Goal: Information Seeking & Learning: Learn about a topic

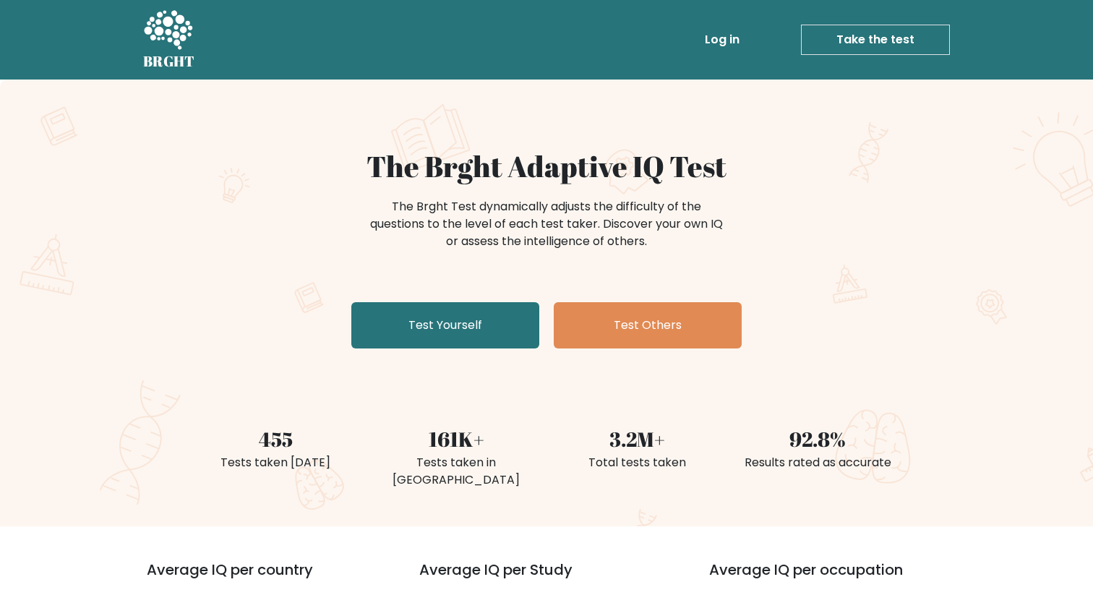
click at [734, 43] on link "Log in" at bounding box center [722, 39] width 46 height 29
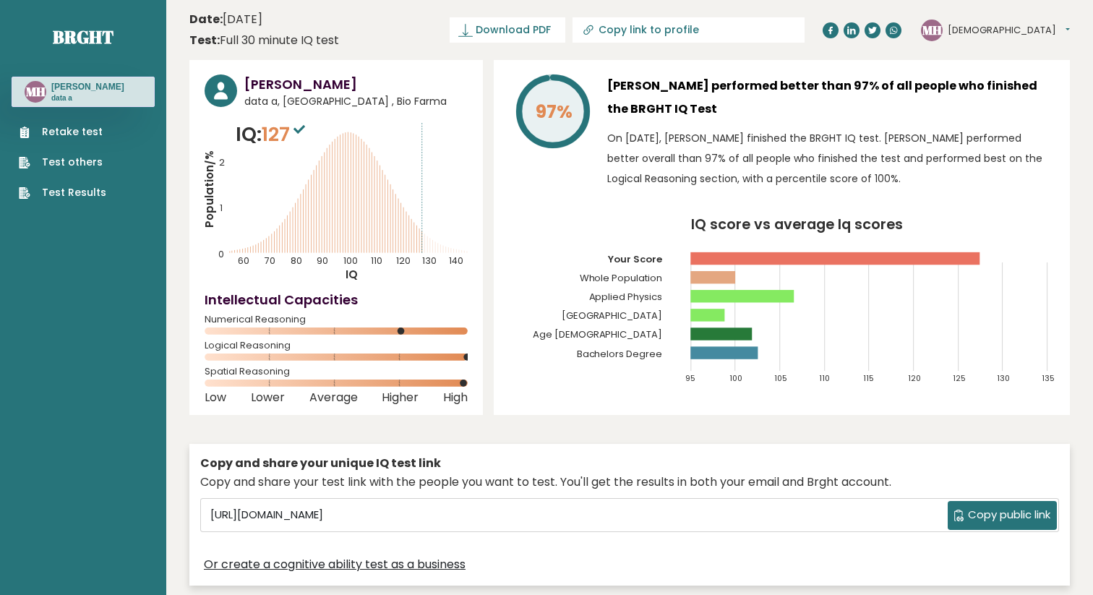
click at [1023, 521] on span "Copy public link" at bounding box center [1009, 515] width 82 height 17
click at [565, 38] on link "Download PDF" at bounding box center [508, 29] width 116 height 25
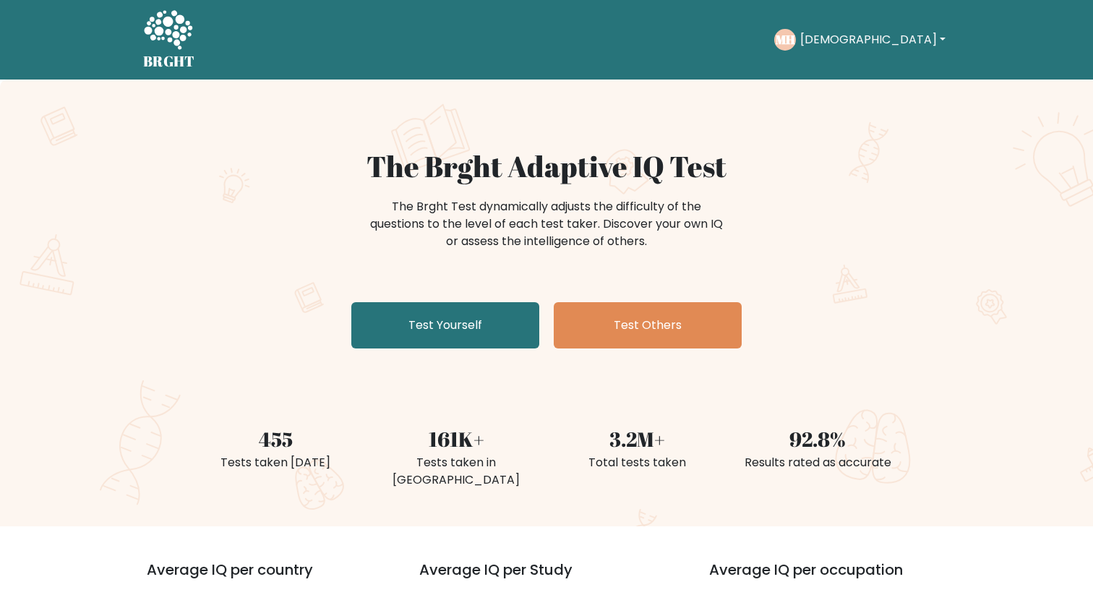
click at [880, 41] on button "[DEMOGRAPHIC_DATA]" at bounding box center [873, 39] width 154 height 19
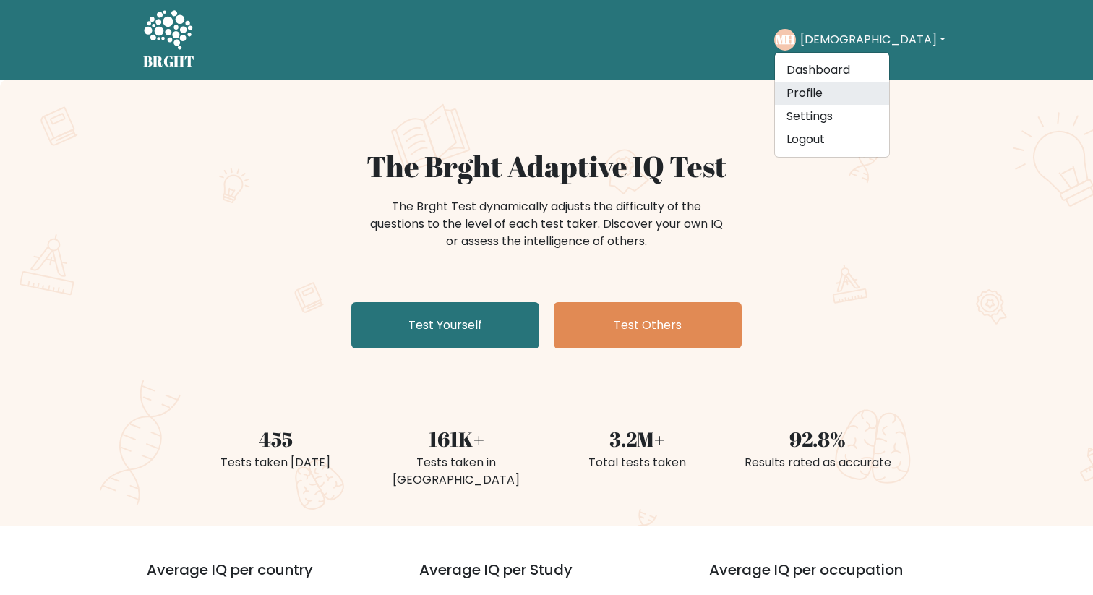
click at [861, 91] on link "Profile" at bounding box center [832, 93] width 114 height 23
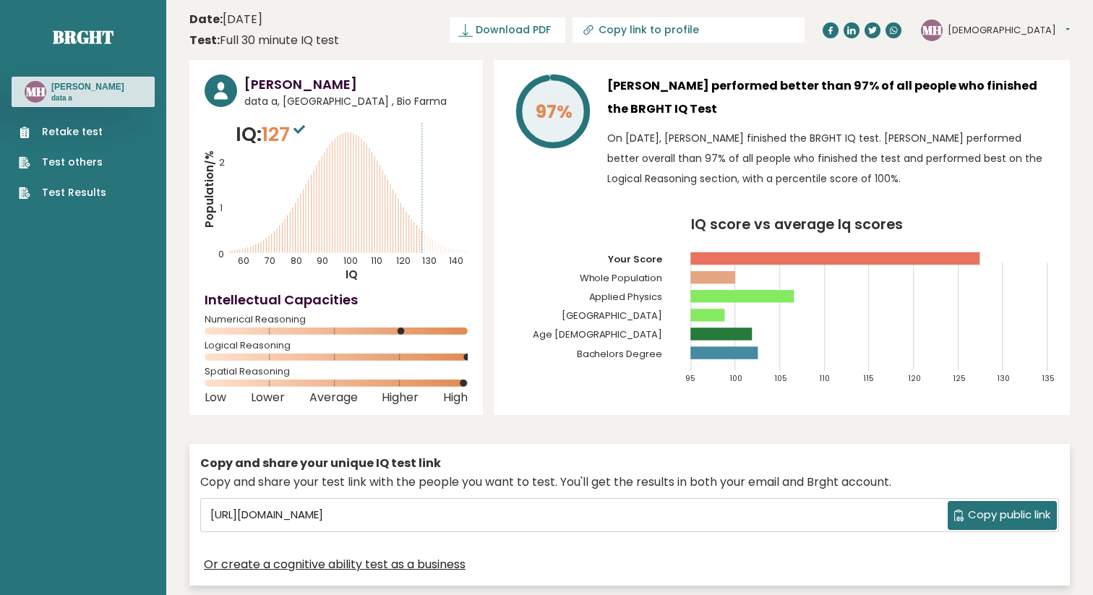
click at [593, 30] on icon at bounding box center [590, 28] width 7 height 7
type input "https://brght.org/profile/muhammad-hidayat-3/?utm_source=share&utm_medium=copy&…"
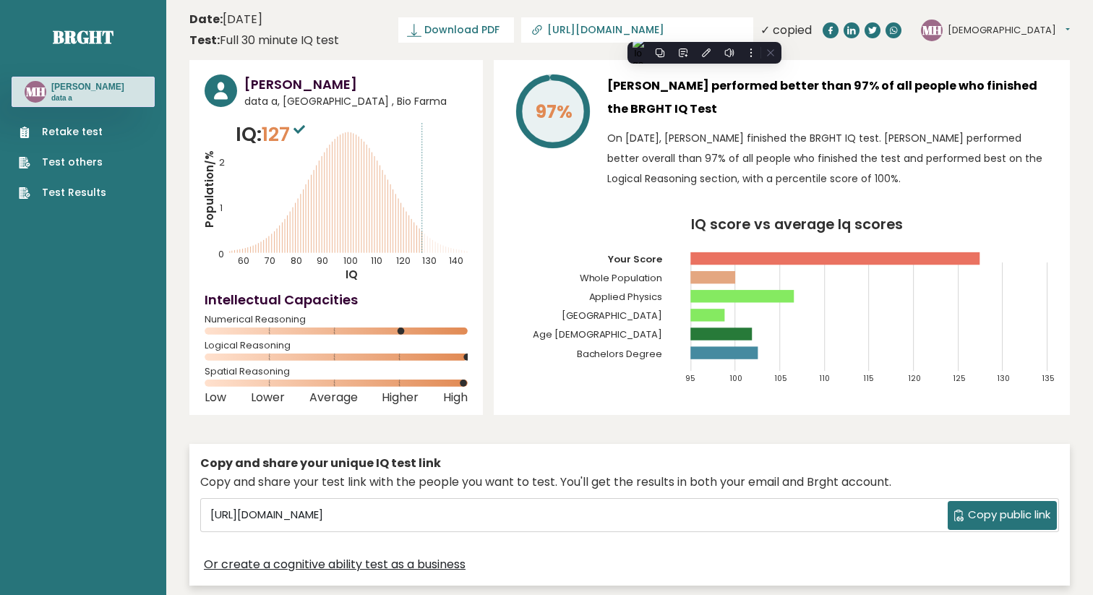
click at [443, 44] on header "Date: December 30, 2024 Test: Full 30 minute IQ test Download PDF Downloading..…" at bounding box center [629, 30] width 880 height 46
click at [210, 163] on tspan "Population/%" at bounding box center [209, 188] width 15 height 77
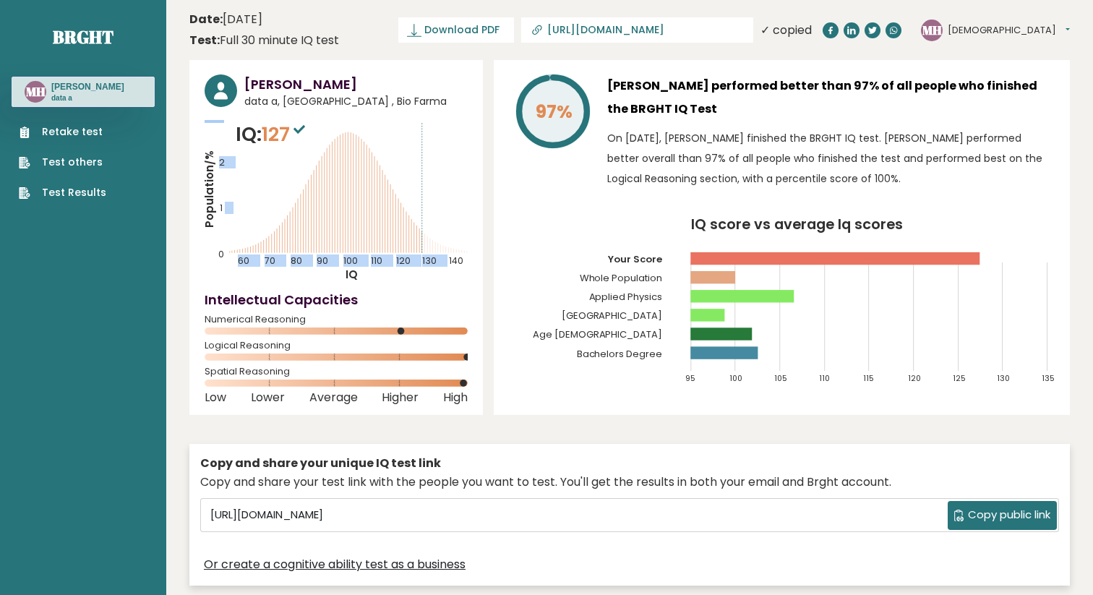
drag, startPoint x: 225, startPoint y: 207, endPoint x: 260, endPoint y: 207, distance: 34.7
click at [260, 207] on icon "Population/% IQ 0 1 2 60 70 80 90 100 110 120 130 140" at bounding box center [336, 201] width 263 height 163
click at [205, 248] on icon "Population/% IQ 0 1 2 60 70 80 90 100 110 120 130 140" at bounding box center [336, 201] width 263 height 163
click at [78, 34] on link "Brght" at bounding box center [83, 36] width 61 height 23
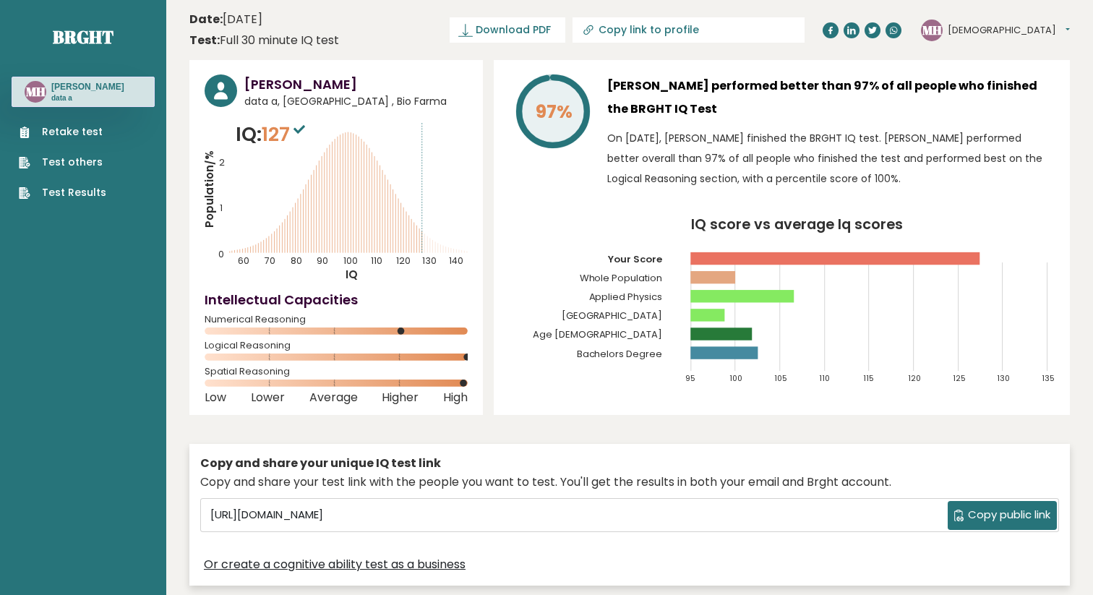
click at [997, 31] on button "[DEMOGRAPHIC_DATA]" at bounding box center [1009, 30] width 122 height 14
click at [1008, 56] on link "Dashboard" at bounding box center [985, 53] width 74 height 20
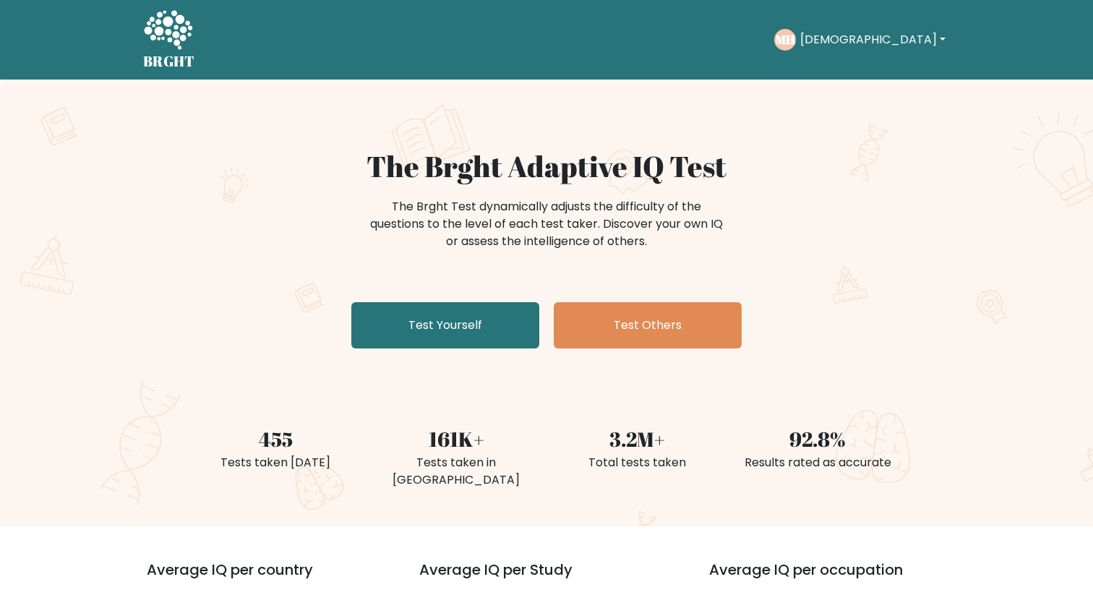
click at [895, 47] on button "[DEMOGRAPHIC_DATA]" at bounding box center [873, 39] width 154 height 19
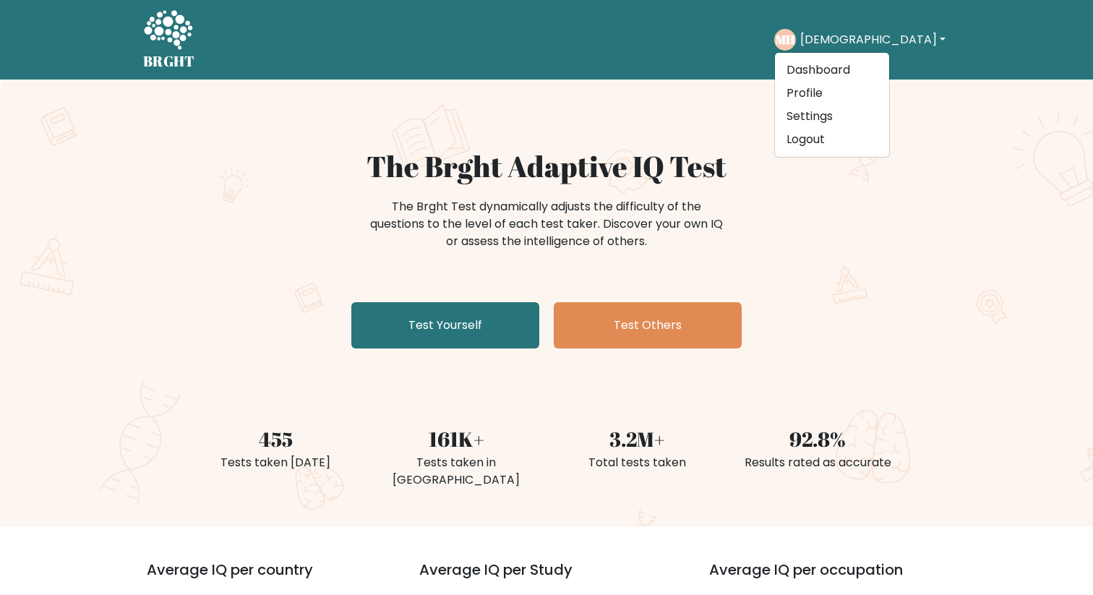
click at [962, 276] on div "The Brght Adaptive IQ Test The Brght Test dynamically adjusts the difficulty of…" at bounding box center [546, 303] width 1093 height 447
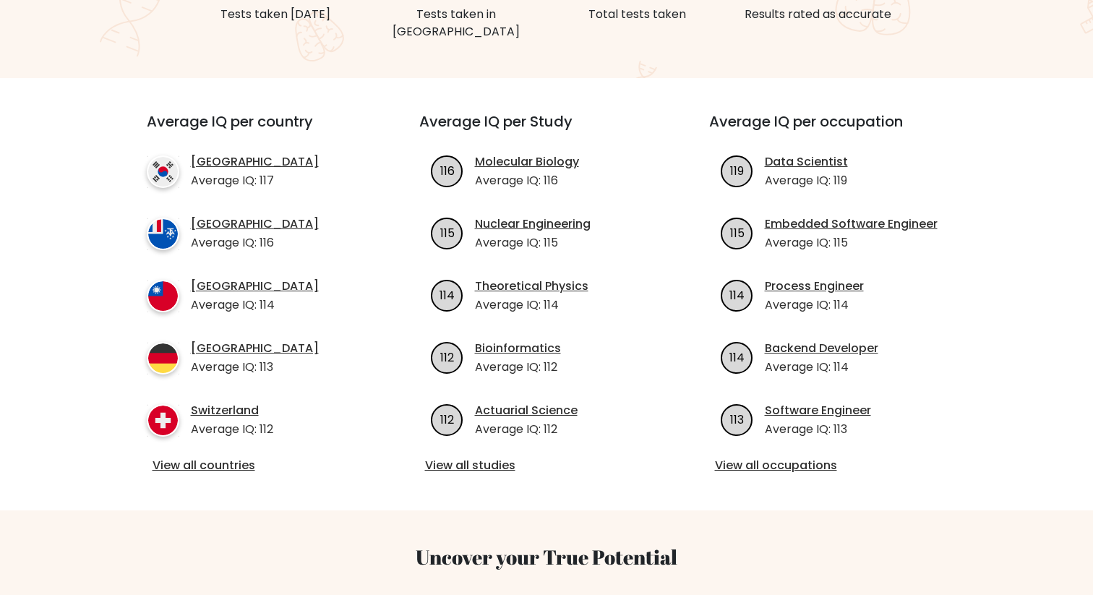
scroll to position [454, 0]
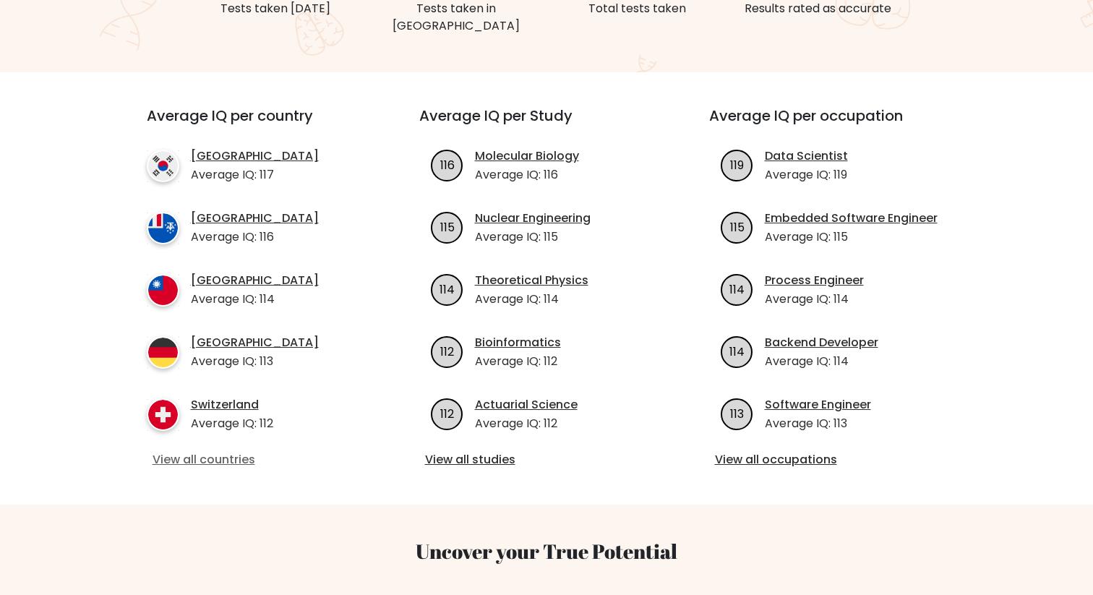
click at [220, 451] on link "View all countries" at bounding box center [257, 459] width 209 height 17
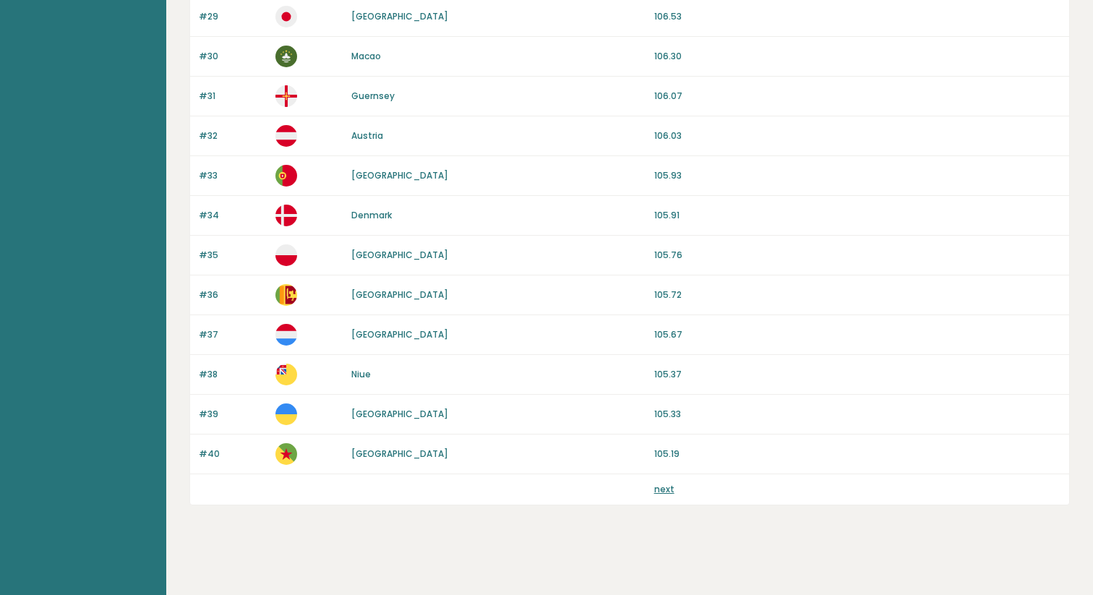
scroll to position [1303, 0]
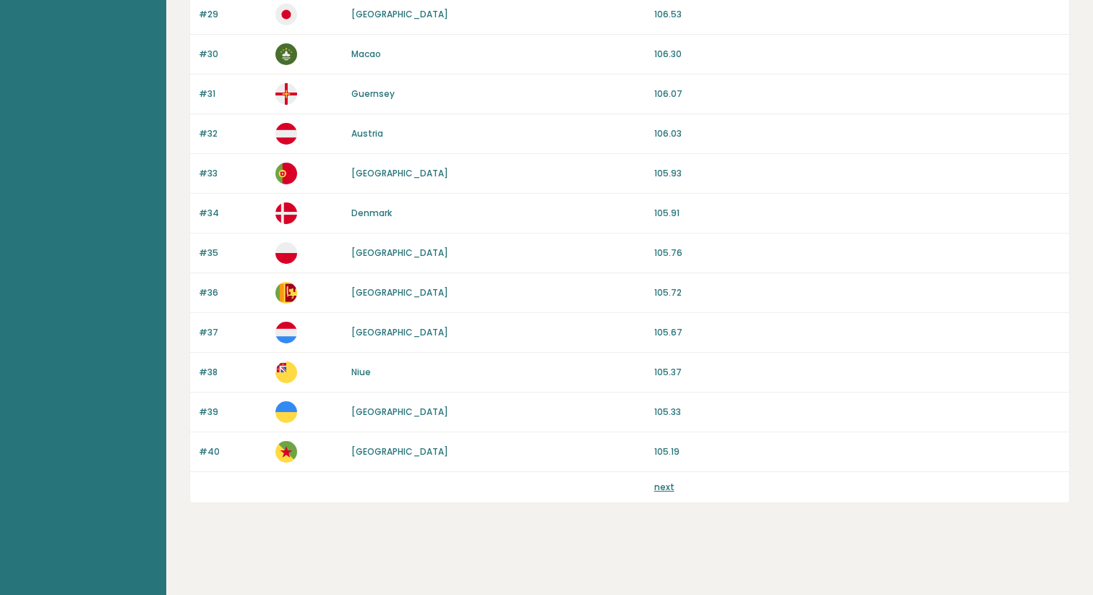
click at [666, 487] on link "next" at bounding box center [664, 487] width 20 height 12
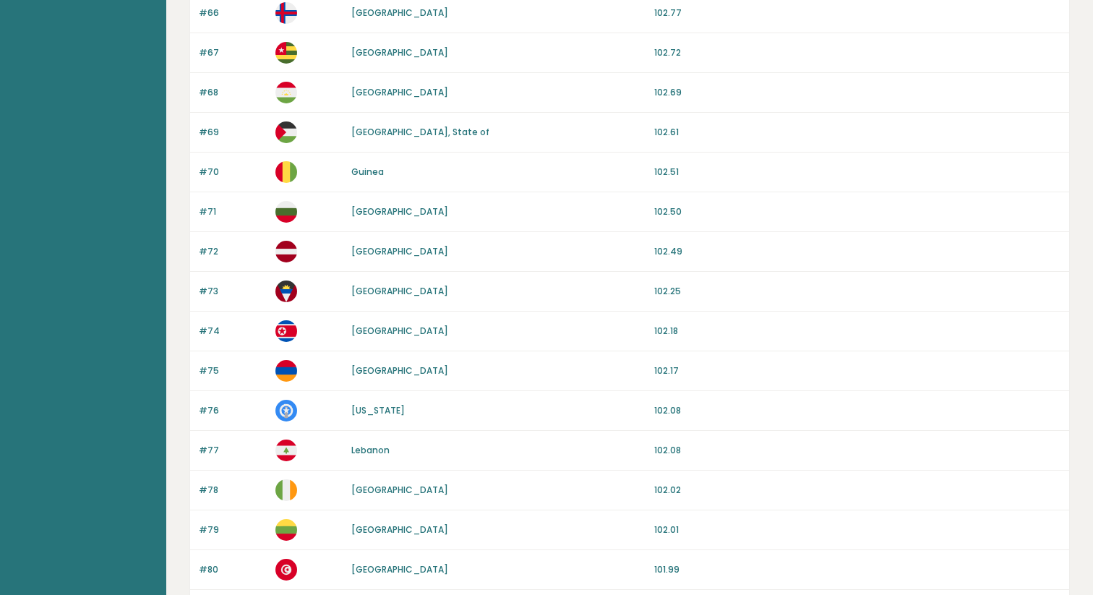
scroll to position [1304, 0]
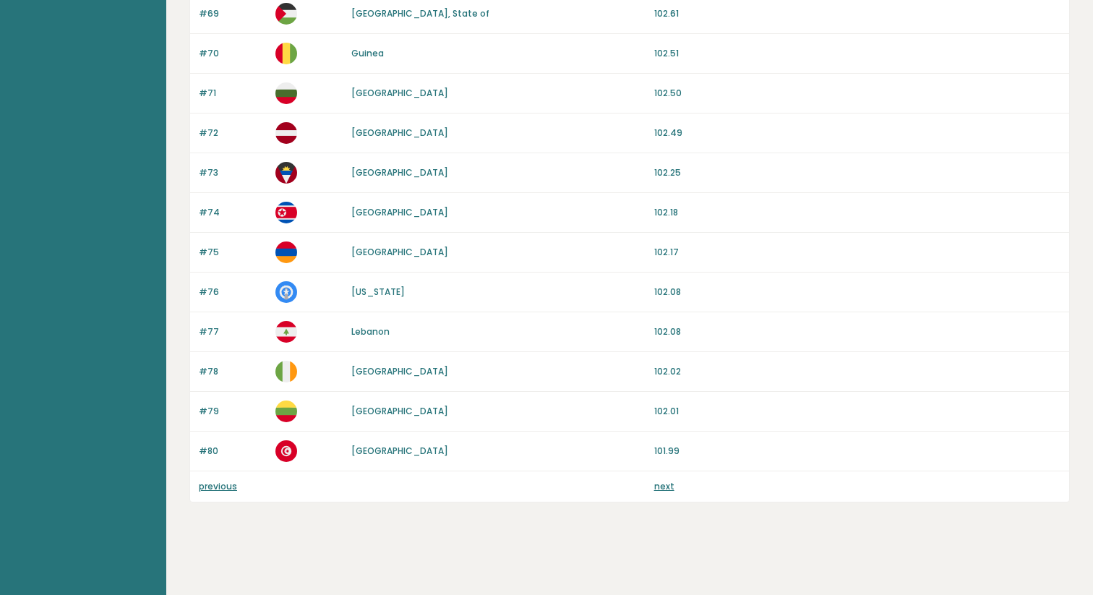
click at [663, 484] on link "next" at bounding box center [664, 486] width 20 height 12
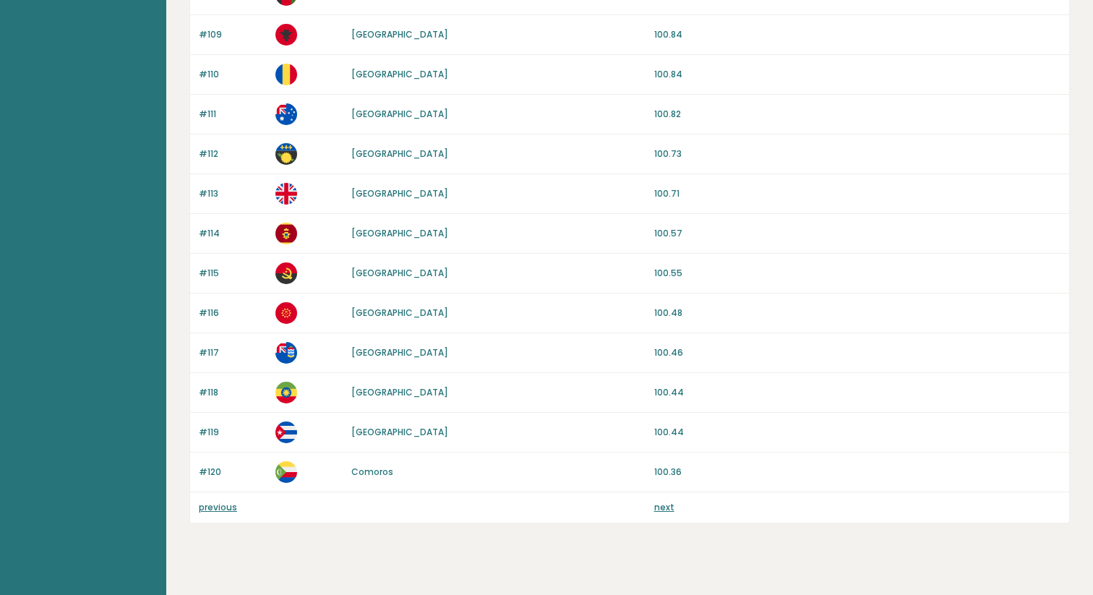
scroll to position [1304, 0]
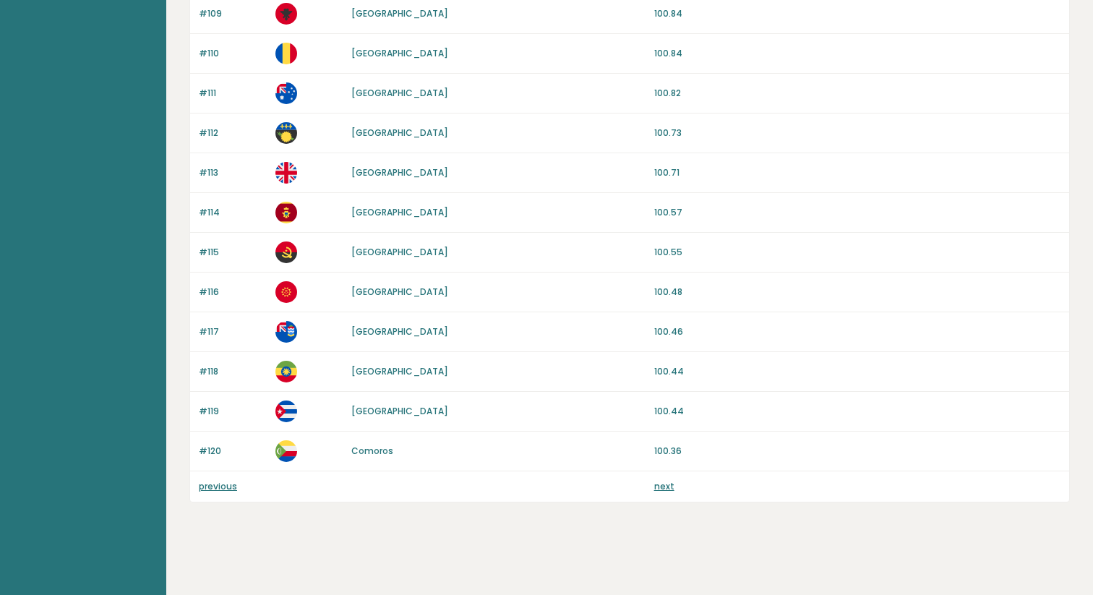
click at [665, 484] on link "next" at bounding box center [664, 486] width 20 height 12
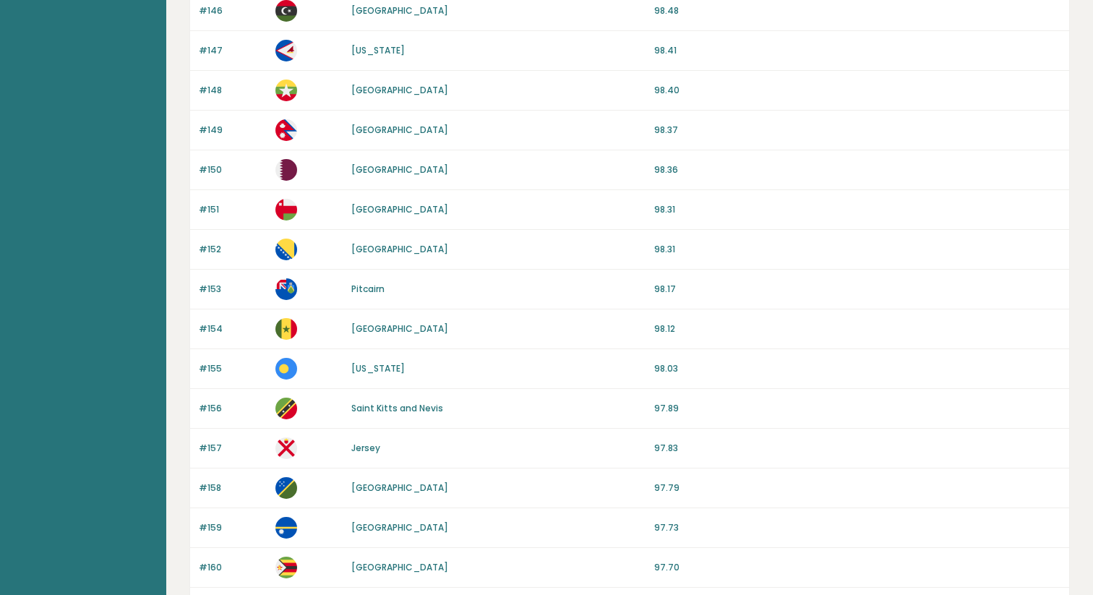
scroll to position [1264, 0]
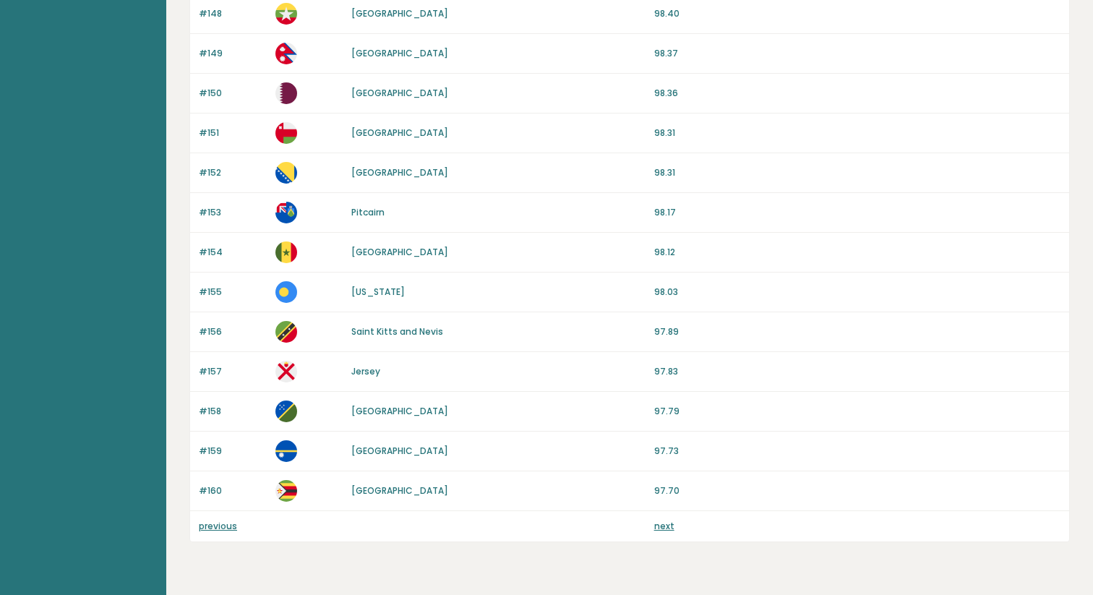
click at [665, 529] on link "next" at bounding box center [664, 526] width 20 height 12
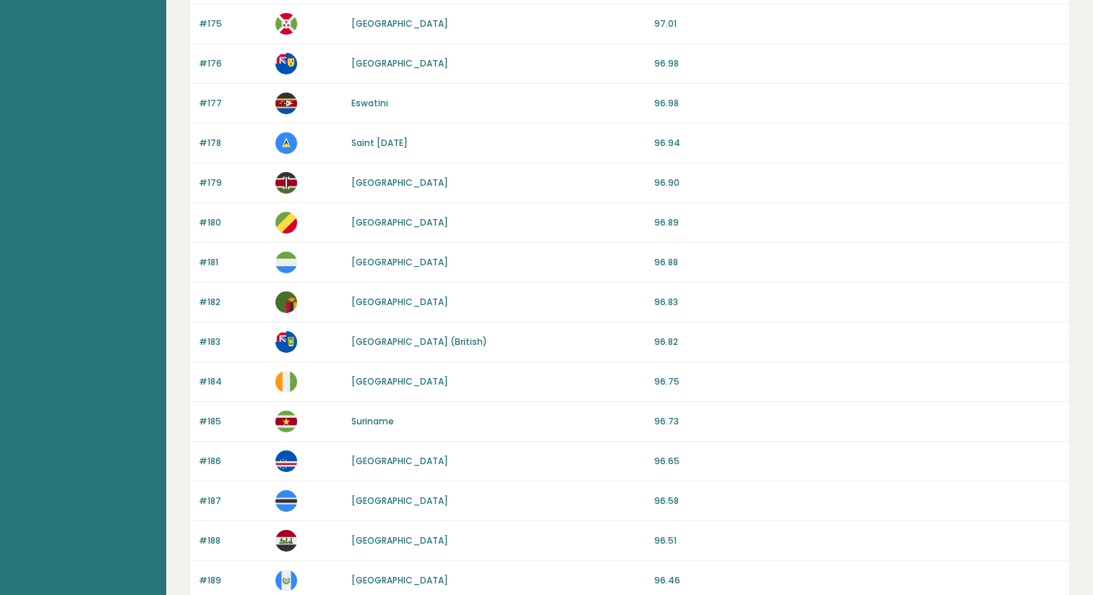
scroll to position [1304, 0]
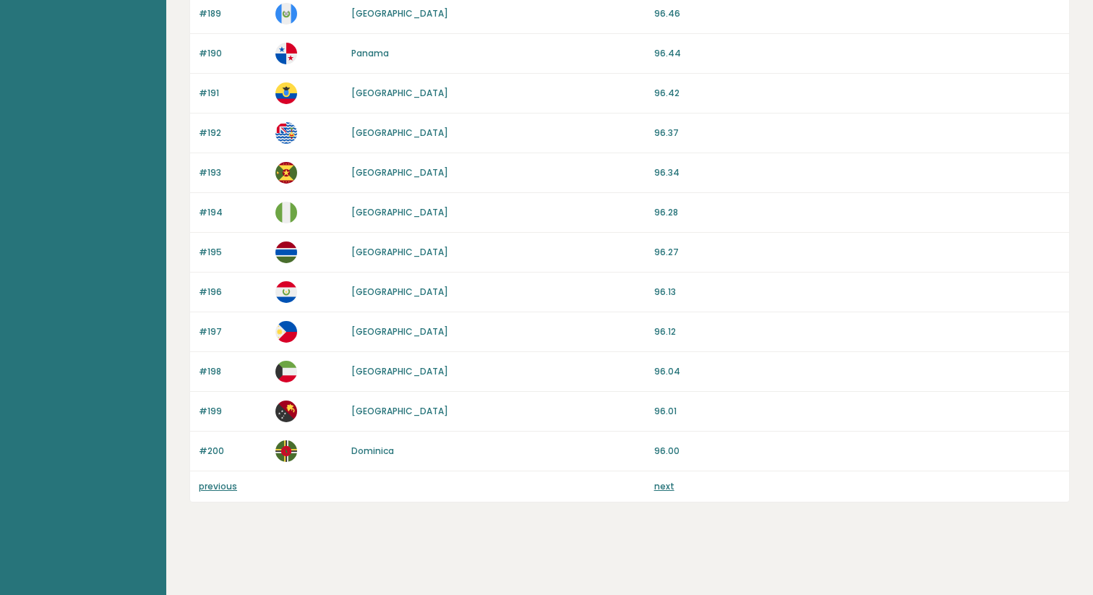
click at [660, 486] on link "next" at bounding box center [664, 486] width 20 height 12
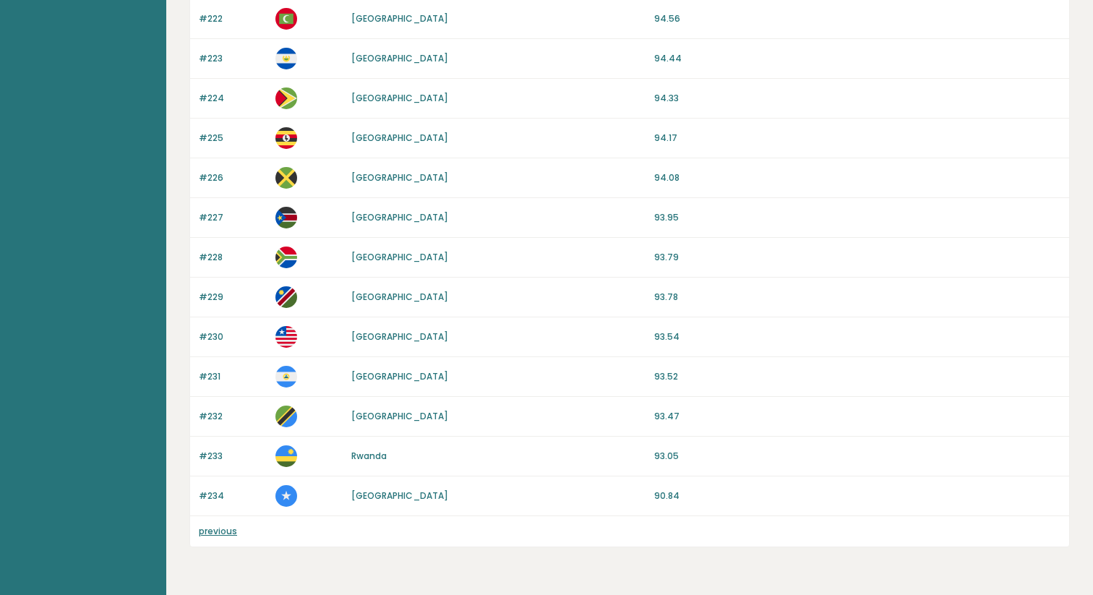
scroll to position [1066, 0]
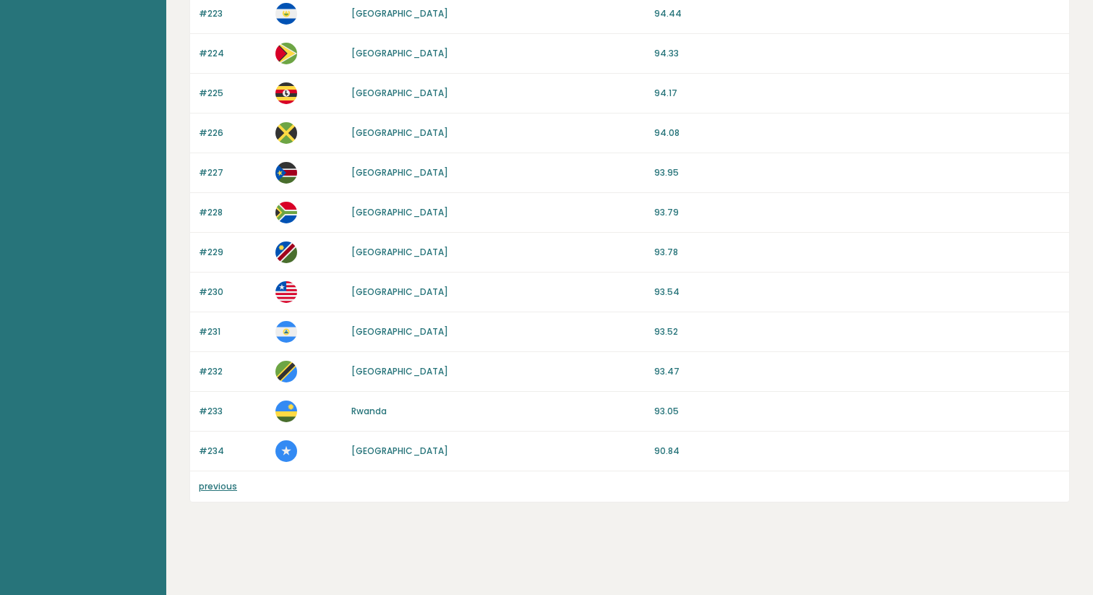
click at [221, 488] on link "previous" at bounding box center [218, 486] width 38 height 12
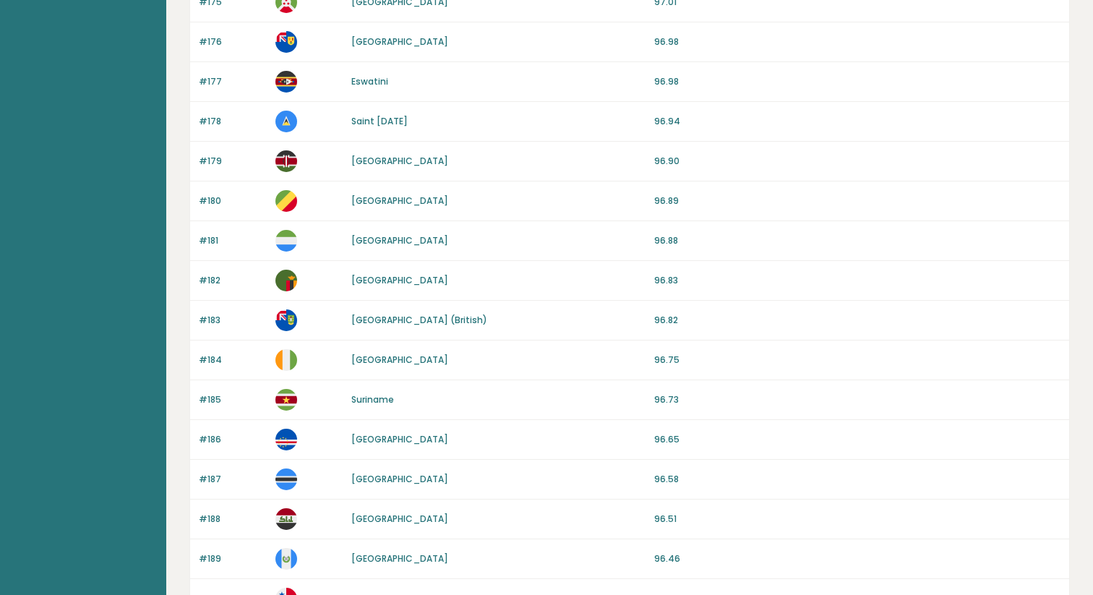
scroll to position [1304, 0]
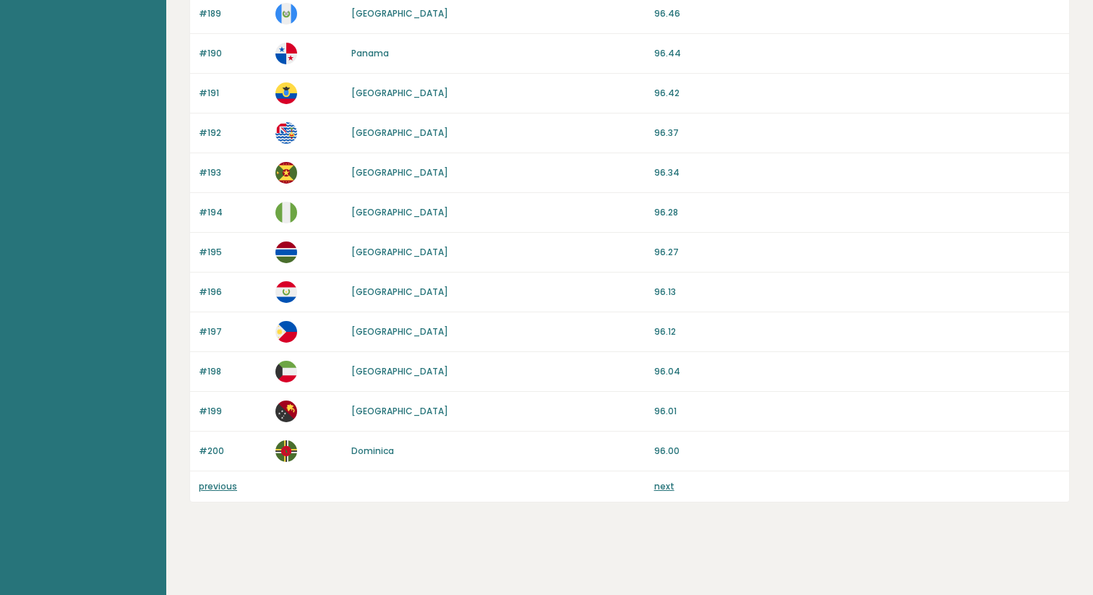
click at [213, 481] on link "previous" at bounding box center [218, 486] width 38 height 12
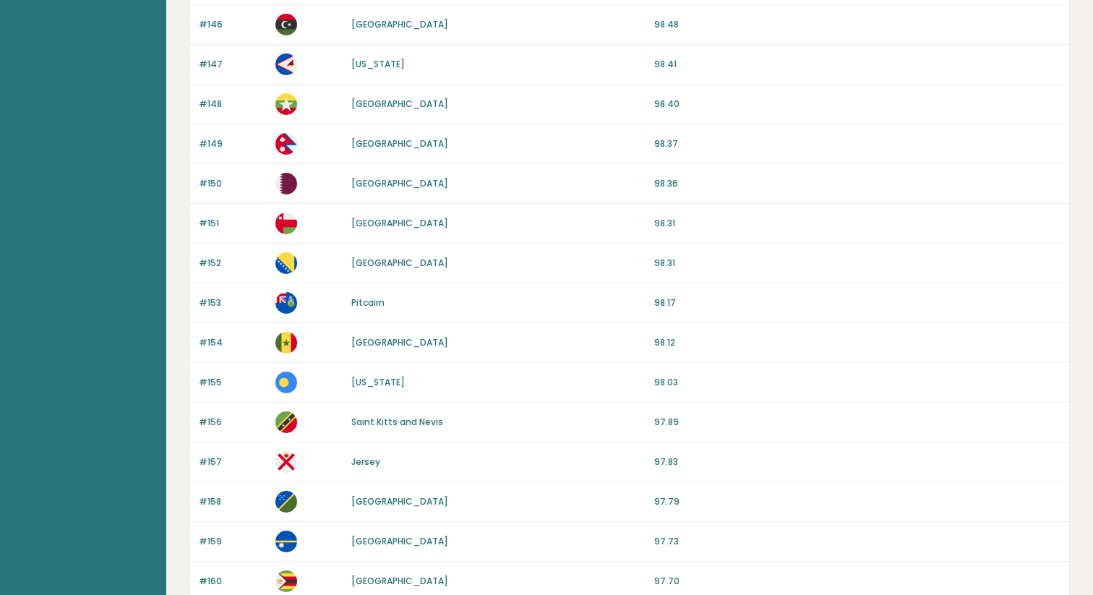
scroll to position [1238, 0]
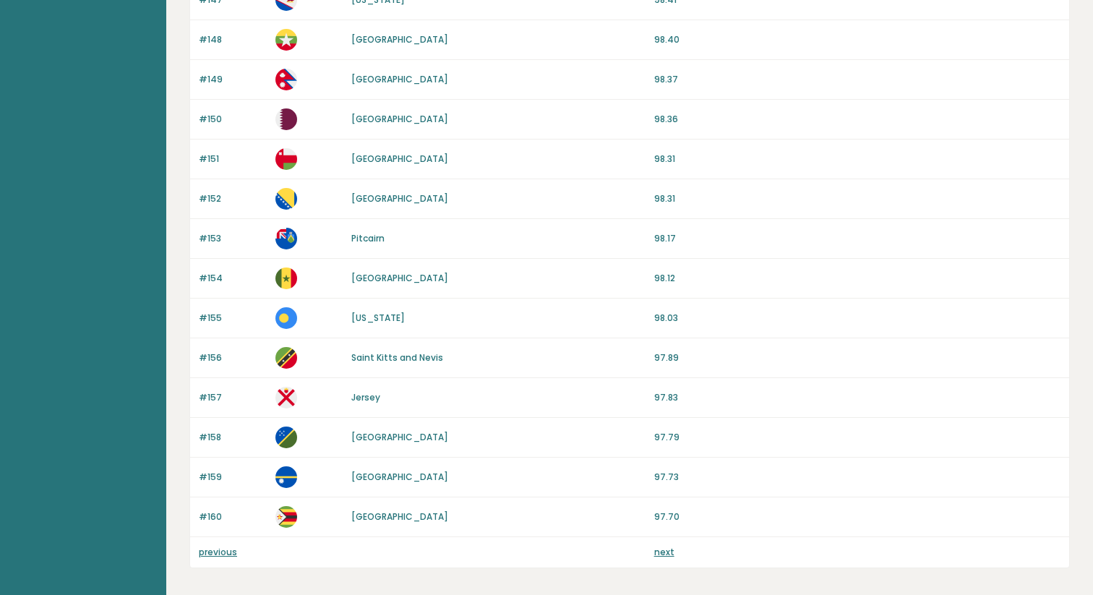
click at [215, 549] on link "previous" at bounding box center [218, 552] width 38 height 12
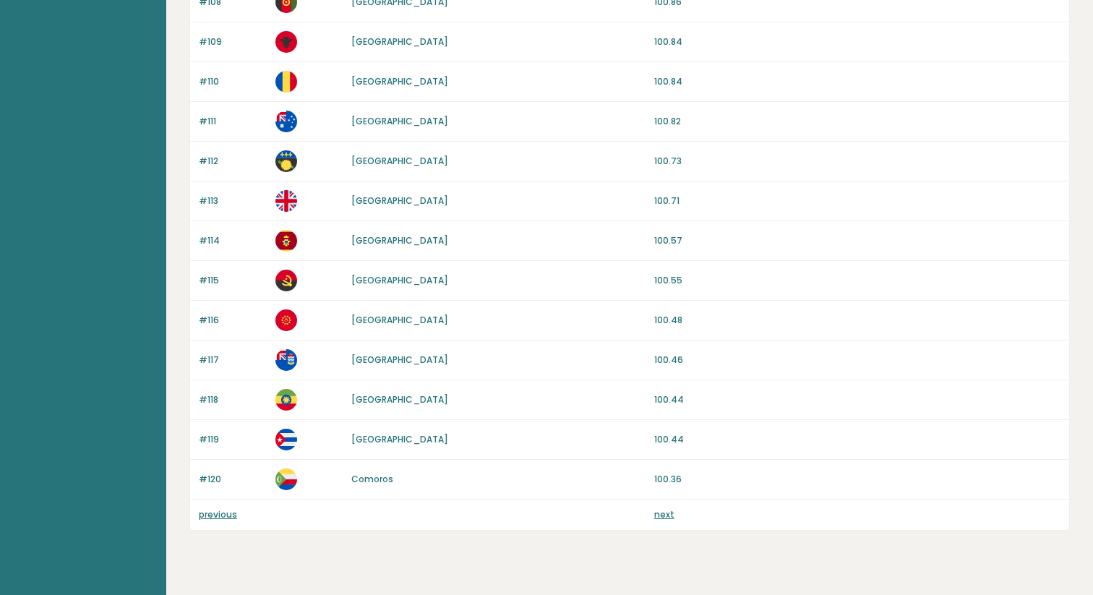
scroll to position [1304, 0]
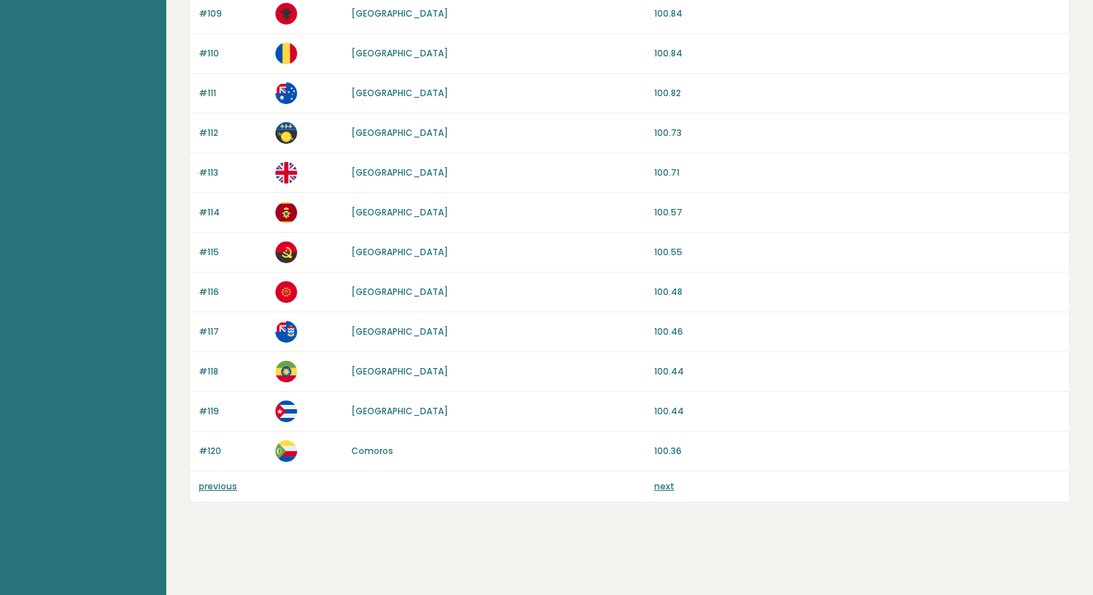
click at [215, 486] on link "previous" at bounding box center [218, 486] width 38 height 12
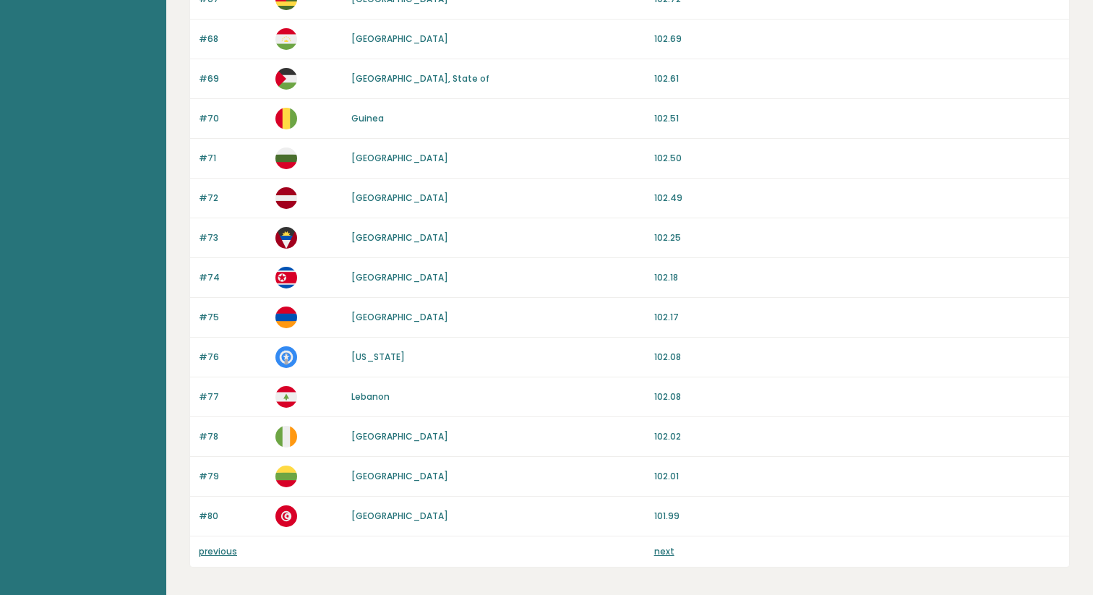
scroll to position [1304, 0]
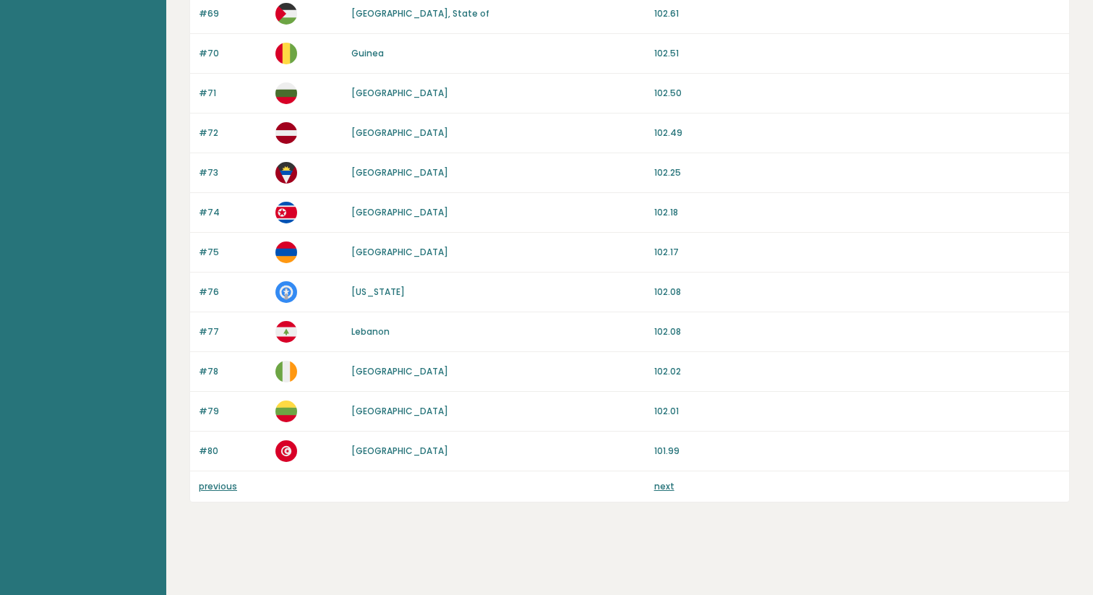
click at [216, 485] on link "previous" at bounding box center [218, 486] width 38 height 12
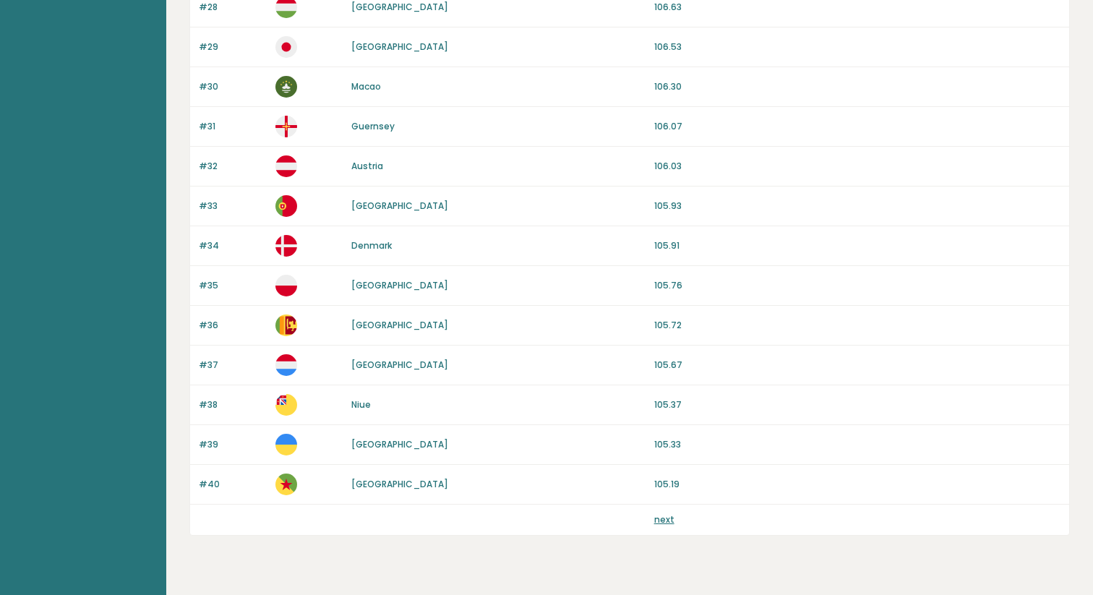
scroll to position [1304, 0]
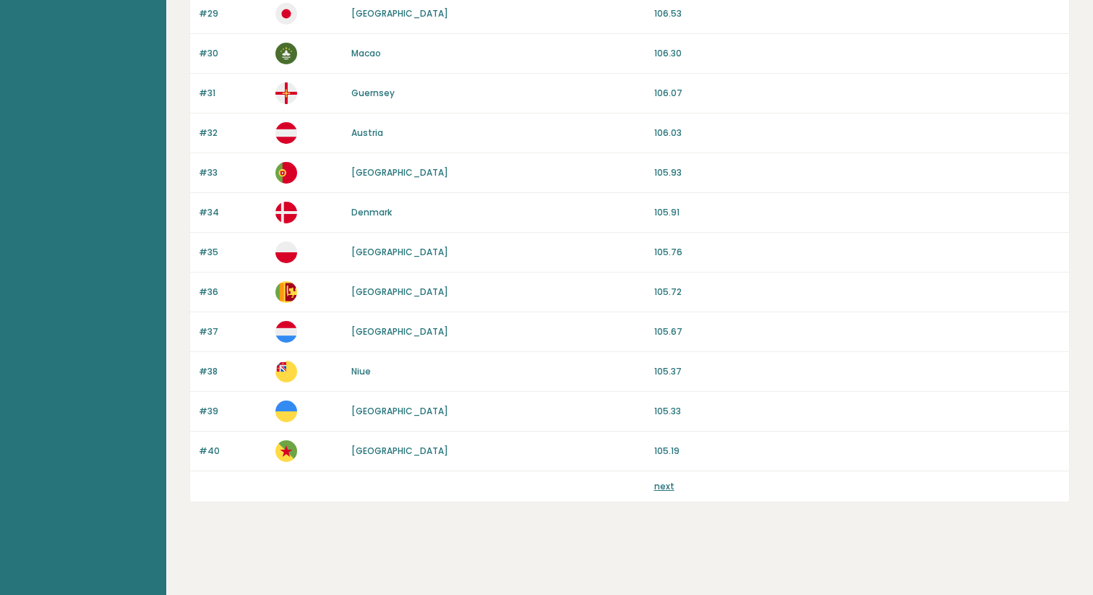
click at [661, 492] on link "next" at bounding box center [664, 486] width 20 height 12
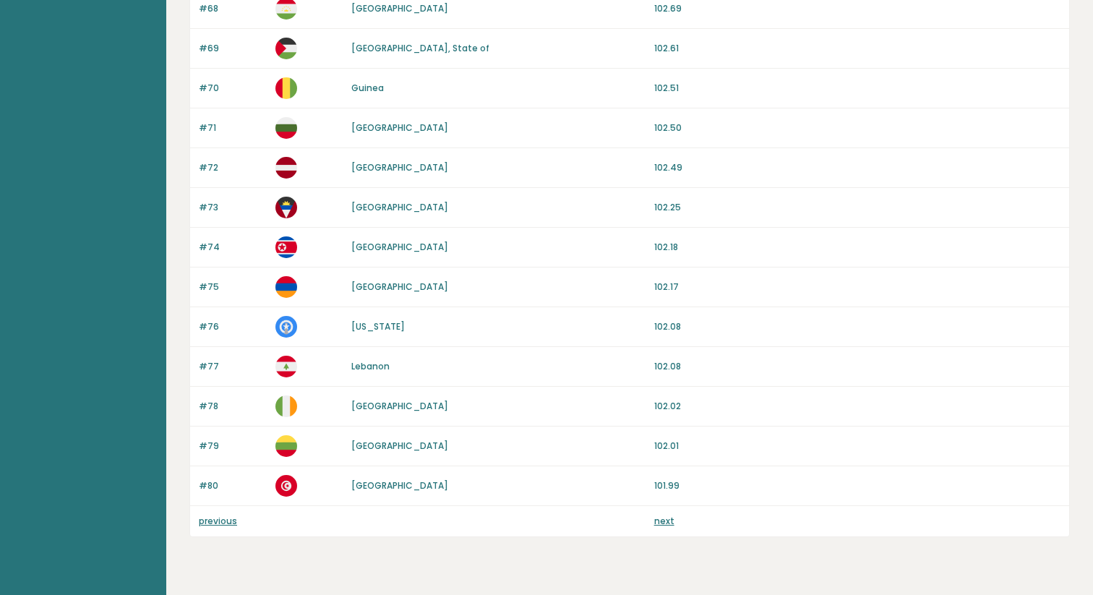
scroll to position [1304, 0]
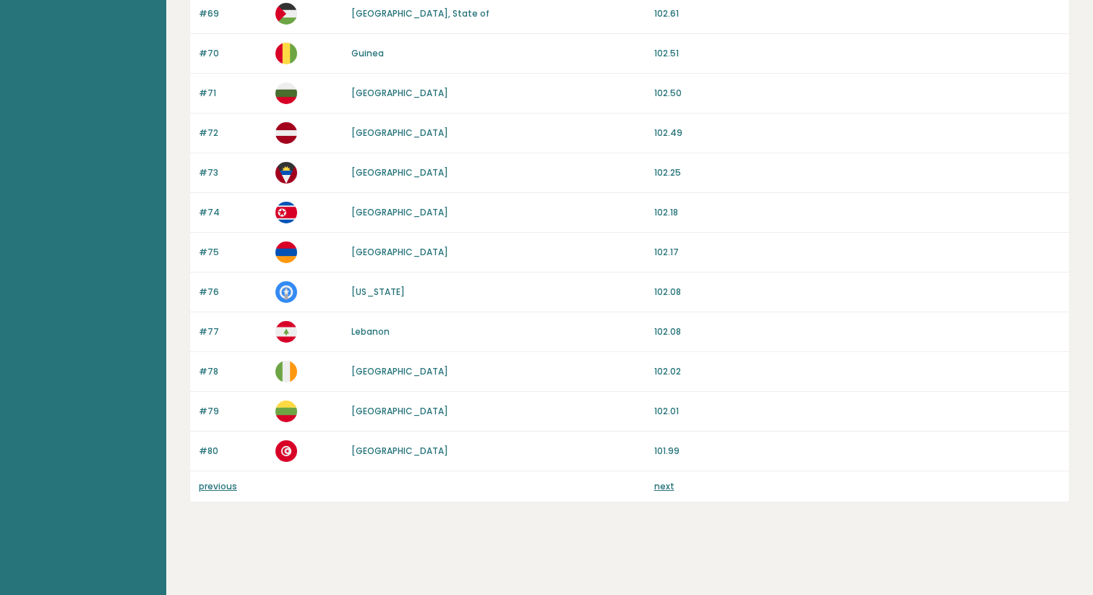
click at [666, 489] on link "next" at bounding box center [664, 486] width 20 height 12
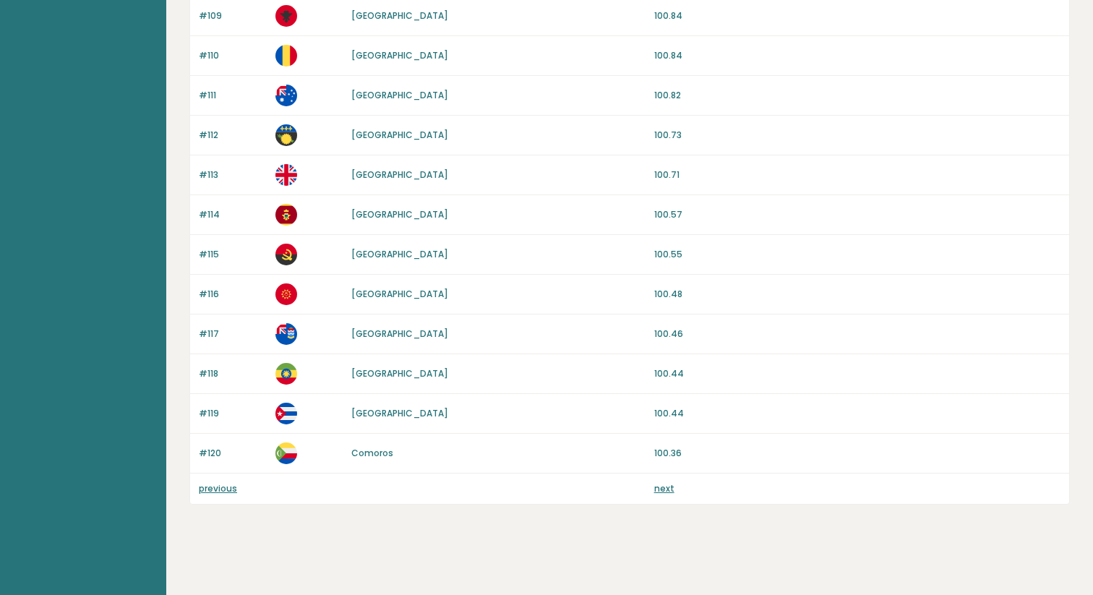
scroll to position [1304, 0]
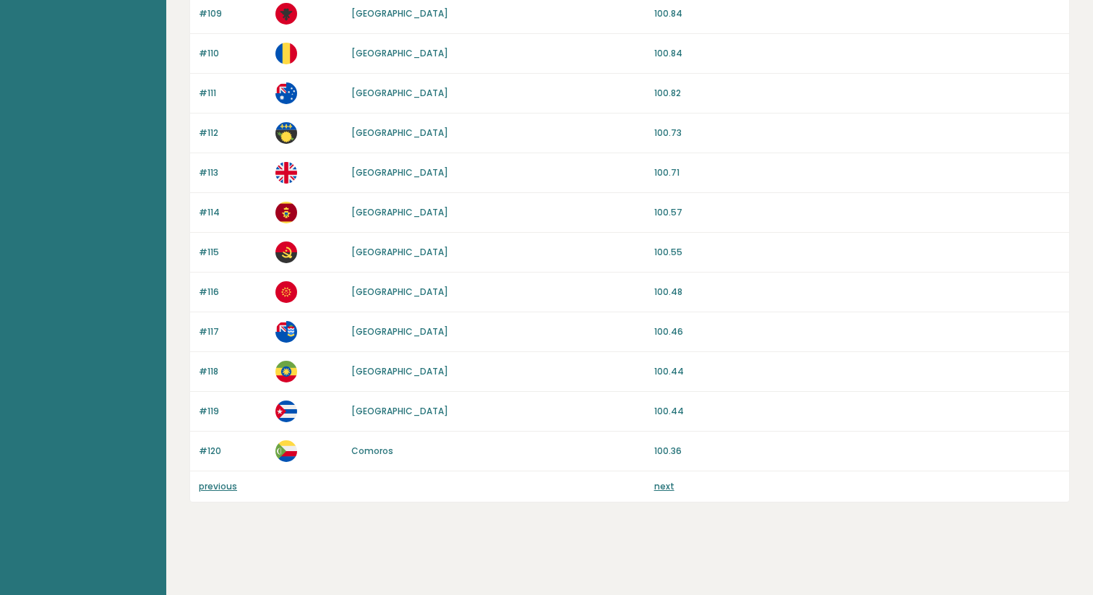
click at [670, 489] on link "next" at bounding box center [664, 486] width 20 height 12
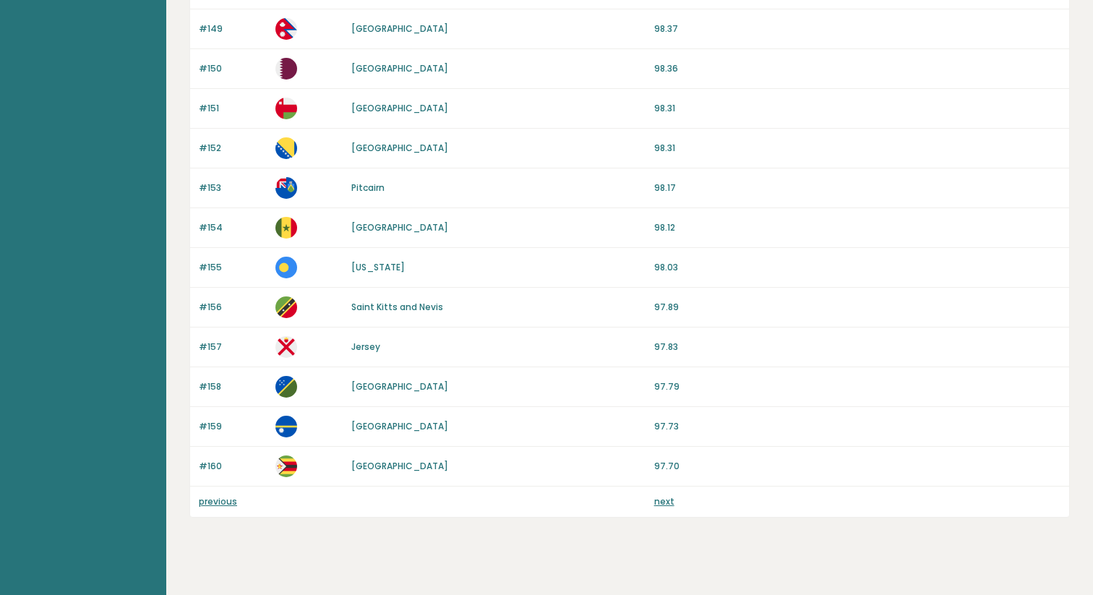
scroll to position [1304, 0]
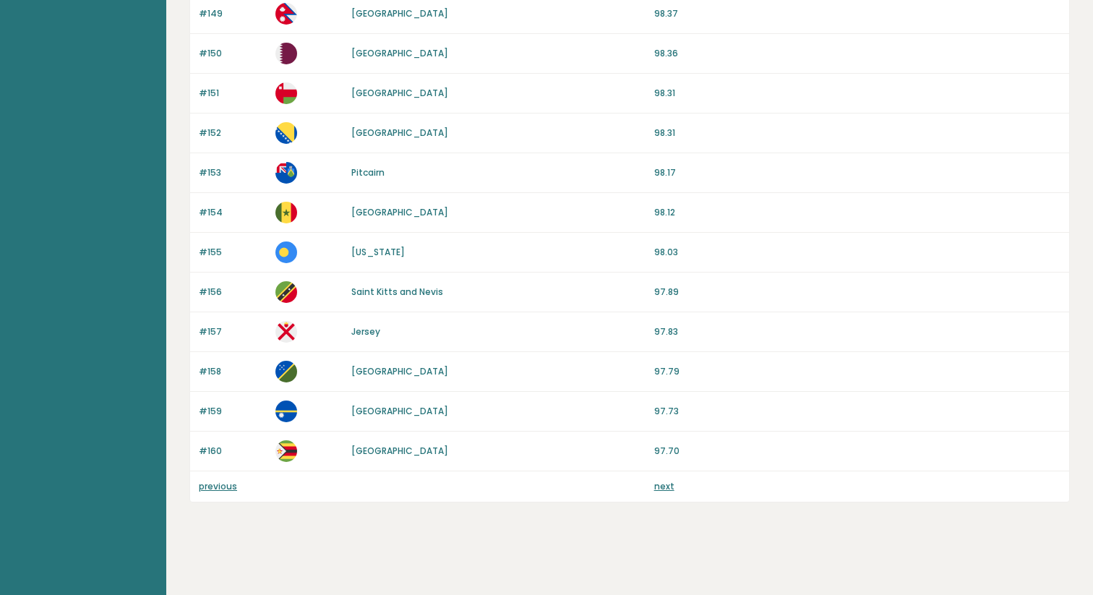
click at [668, 487] on link "next" at bounding box center [664, 486] width 20 height 12
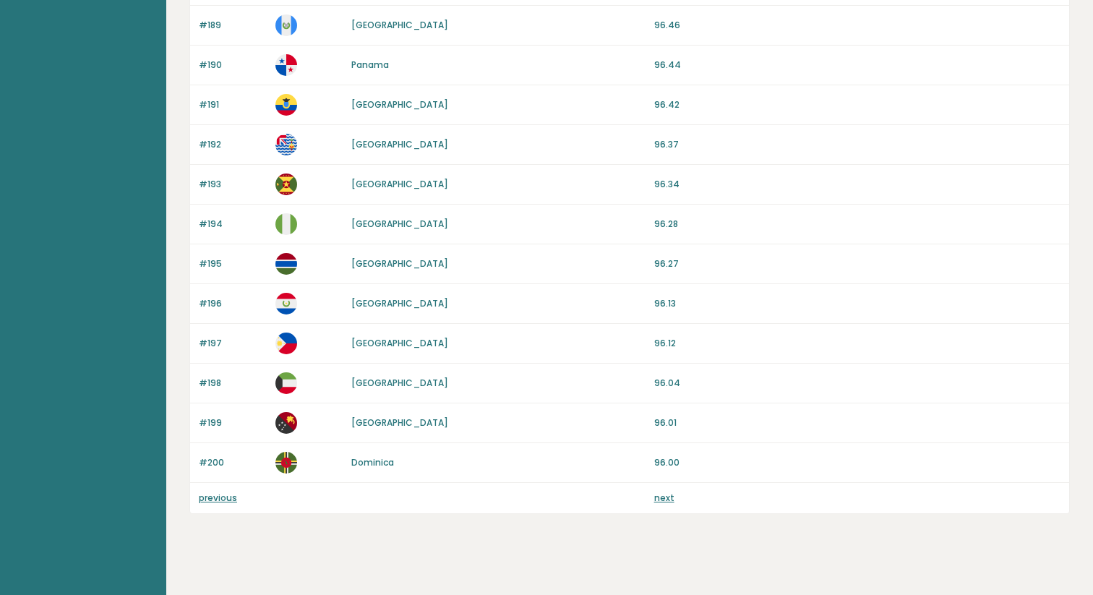
scroll to position [1304, 0]
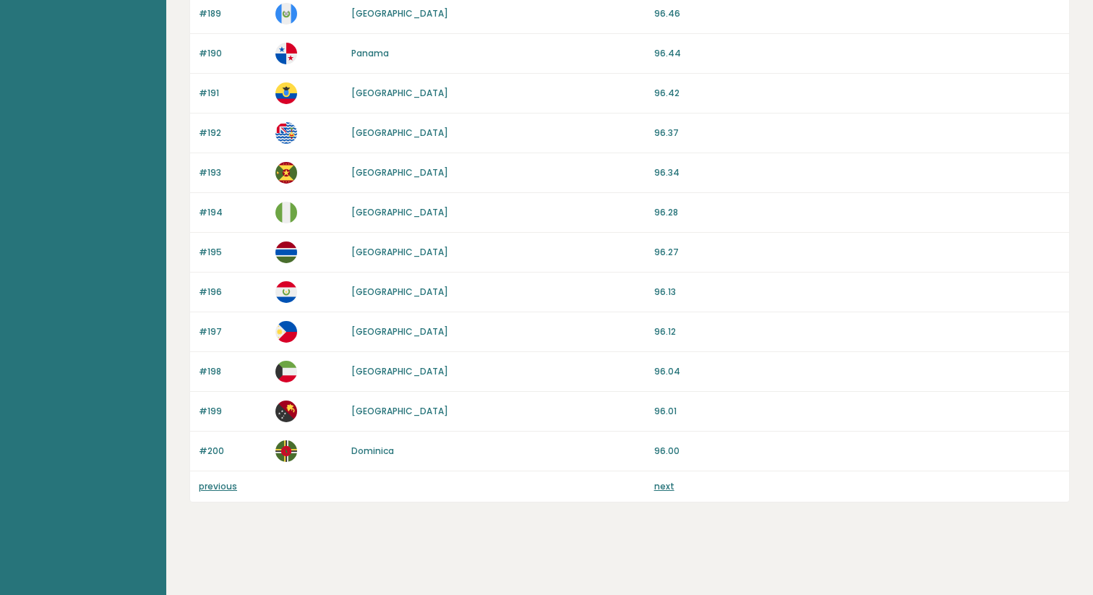
click at [659, 486] on link "next" at bounding box center [664, 486] width 20 height 12
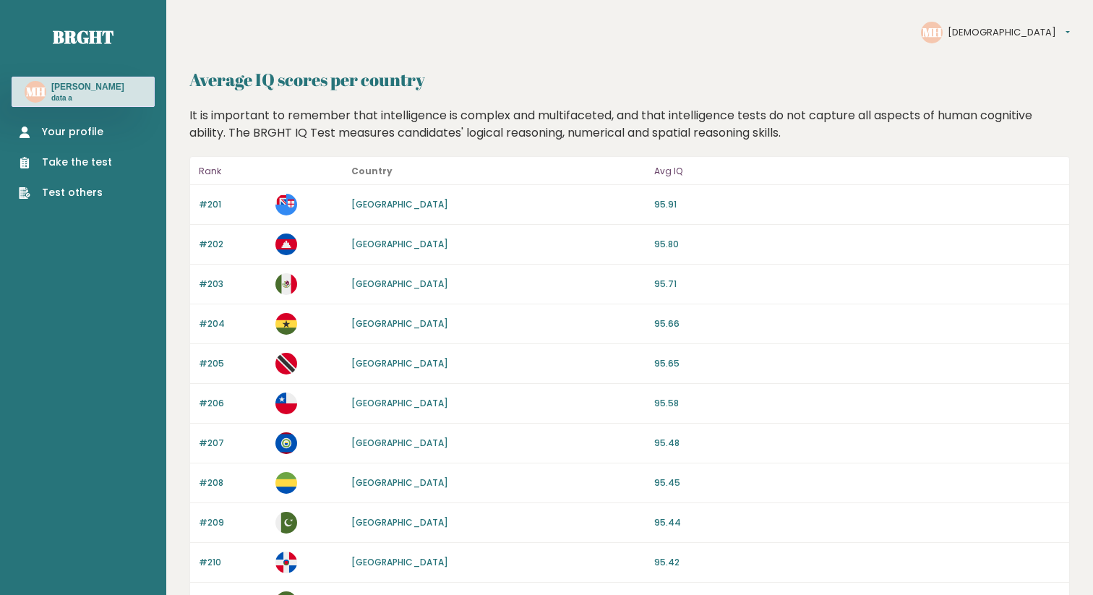
click at [84, 128] on link "Your profile" at bounding box center [65, 131] width 93 height 15
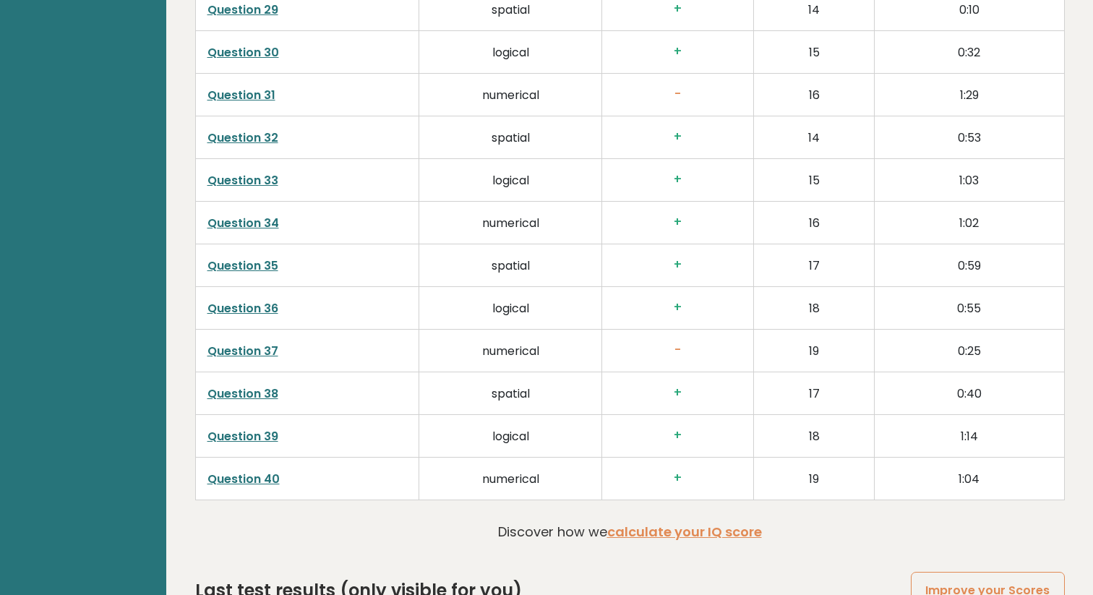
scroll to position [3653, 0]
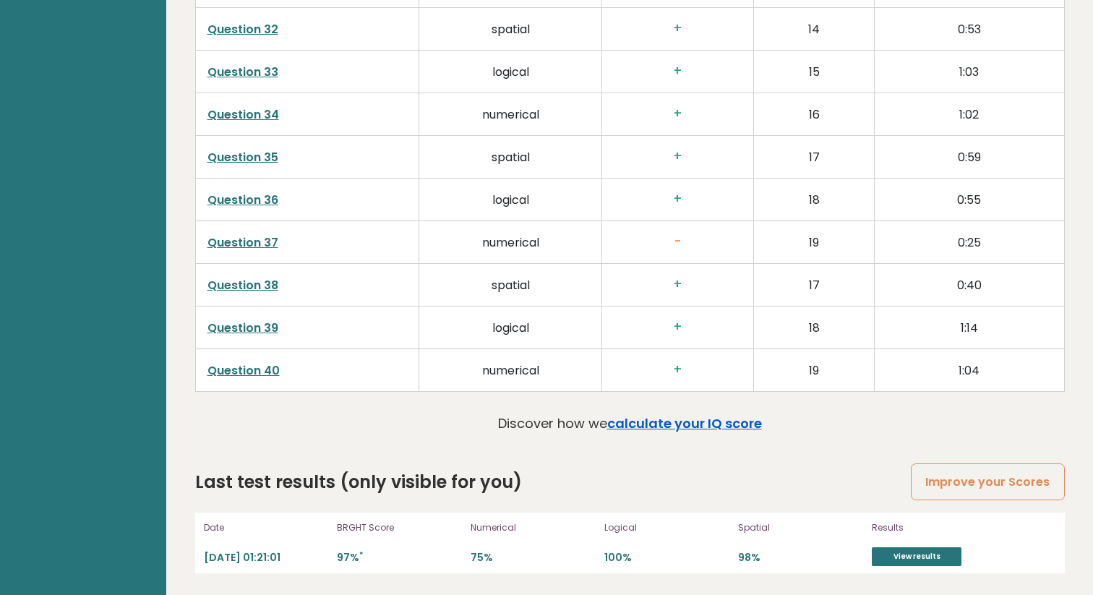
click at [681, 425] on link "calculate your IQ score" at bounding box center [684, 423] width 155 height 18
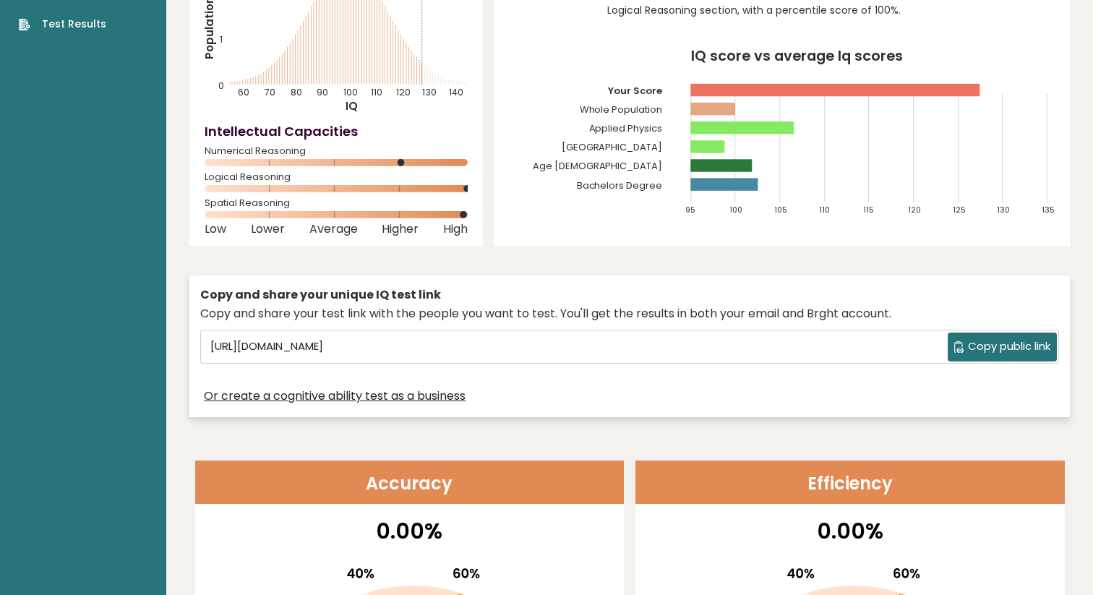
scroll to position [0, 0]
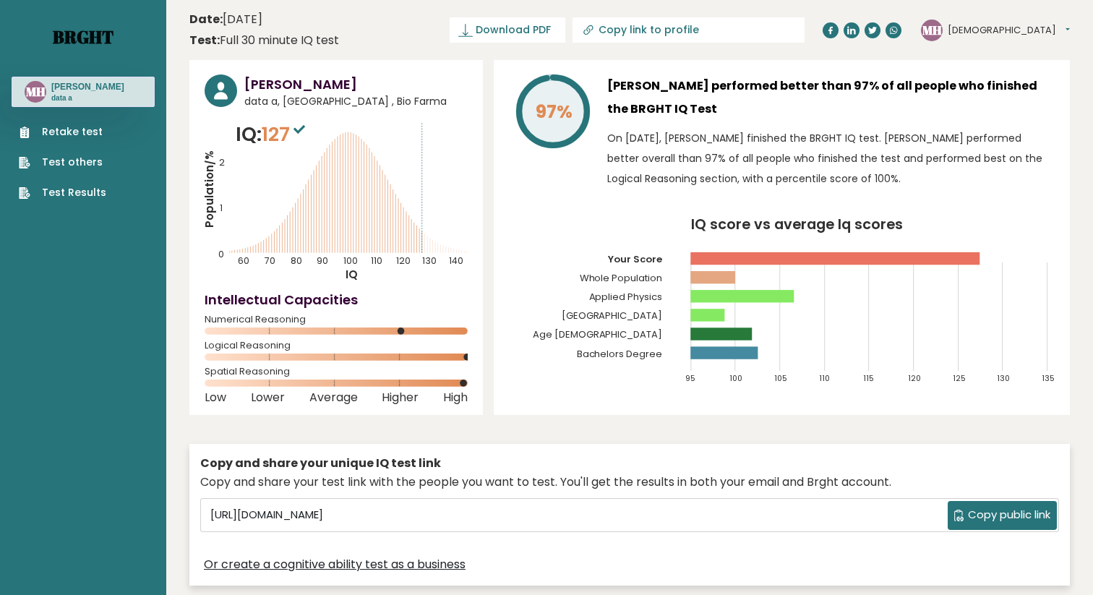
click at [81, 33] on link "Brght" at bounding box center [83, 36] width 61 height 23
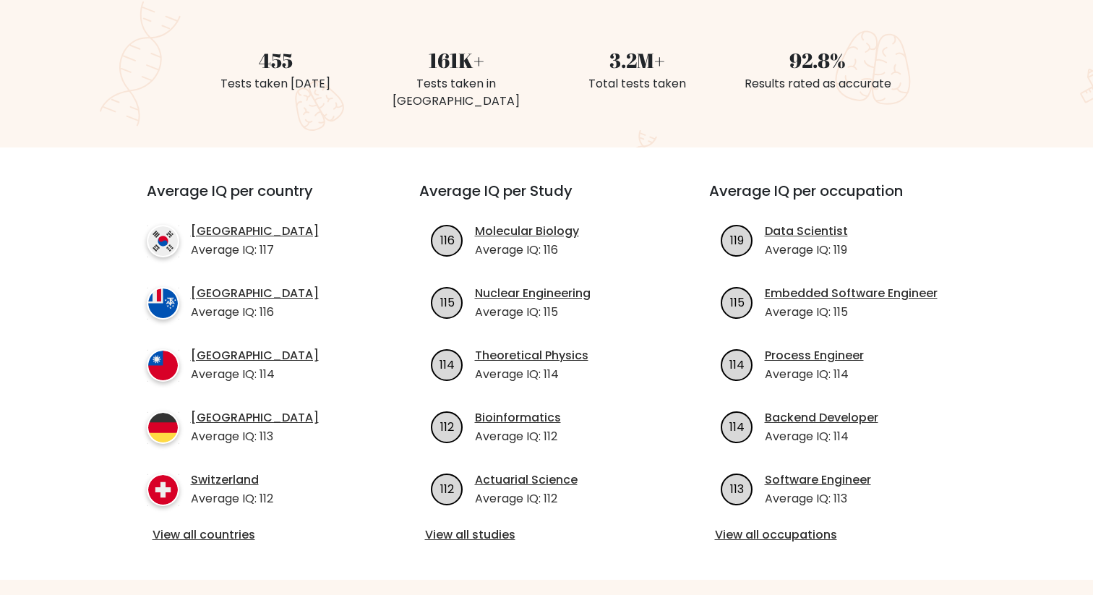
scroll to position [381, 0]
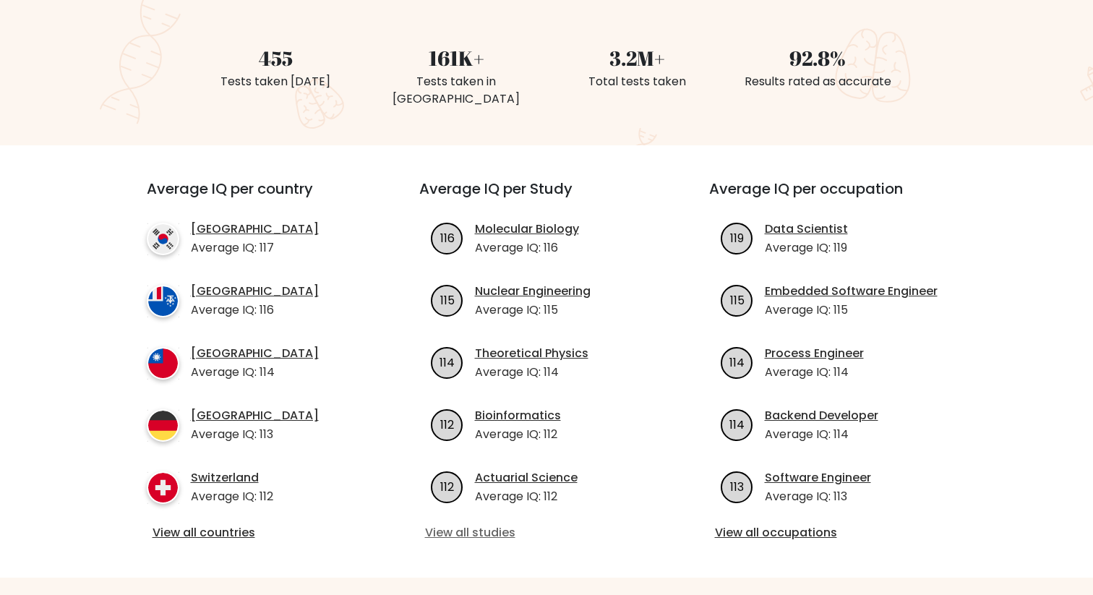
click at [486, 524] on link "View all studies" at bounding box center [547, 532] width 244 height 17
click at [745, 524] on link "View all occupations" at bounding box center [837, 532] width 244 height 17
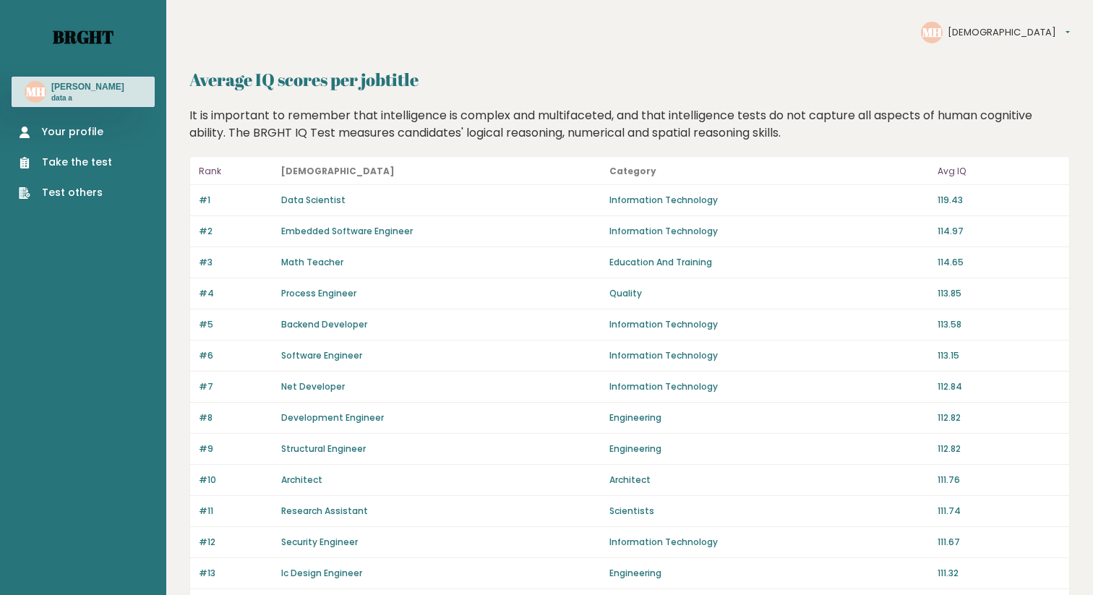
click at [67, 33] on link "Brght" at bounding box center [83, 36] width 61 height 23
